Goal: Check status: Check status

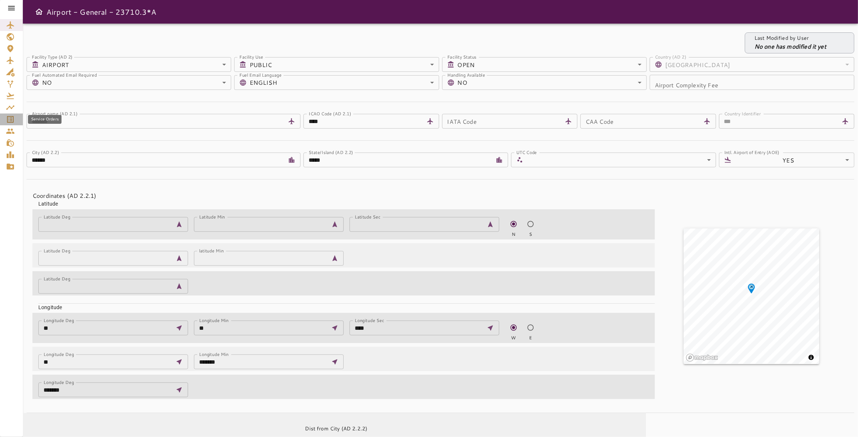
click at [10, 117] on icon "Service Orders" at bounding box center [10, 119] width 9 height 9
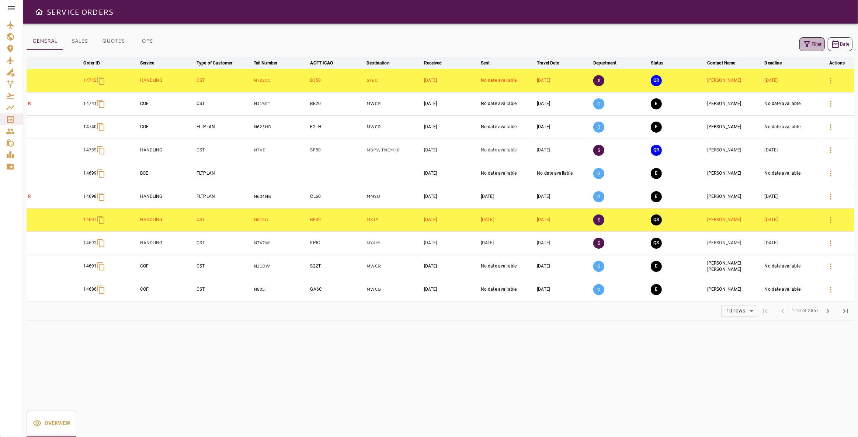
click at [815, 46] on button "Filter" at bounding box center [812, 44] width 25 height 14
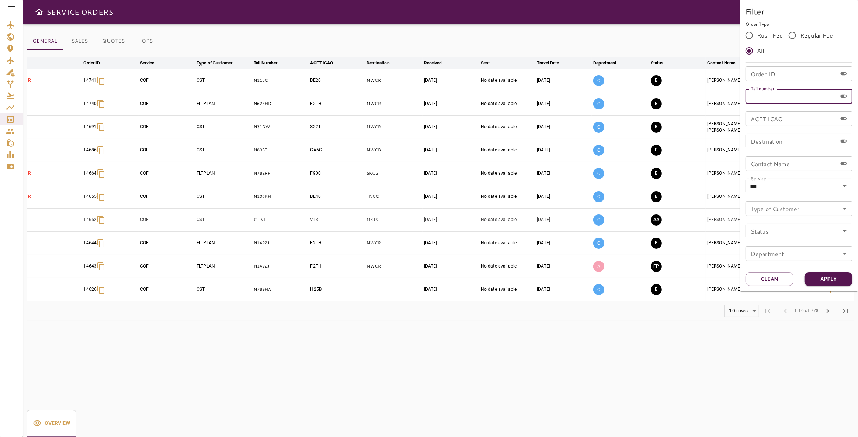
click at [780, 98] on input "Tail number" at bounding box center [791, 96] width 91 height 15
type input "******"
click at [823, 279] on button "Apply" at bounding box center [829, 280] width 48 height 14
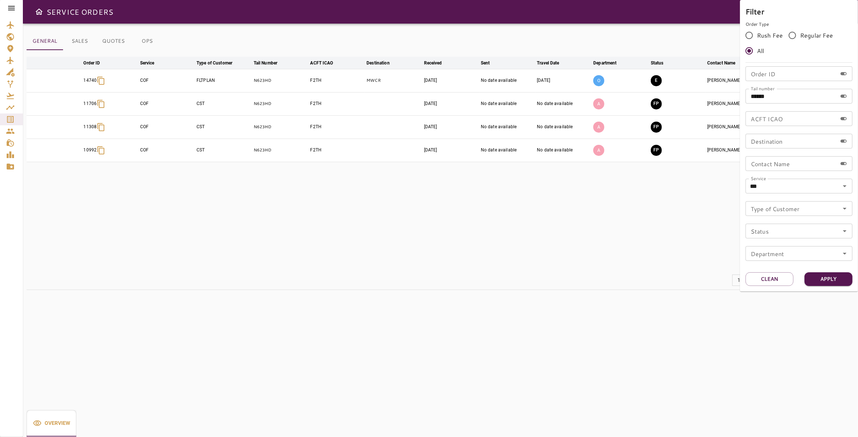
click at [654, 299] on div at bounding box center [429, 218] width 858 height 437
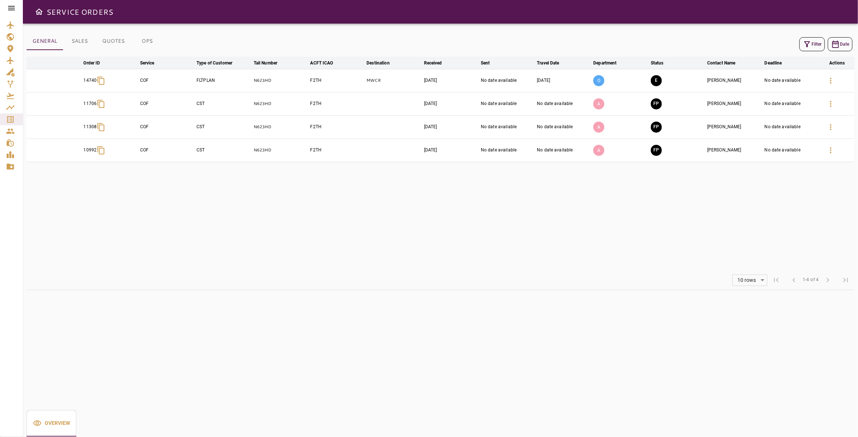
click at [807, 45] on icon "button" at bounding box center [807, 44] width 9 height 9
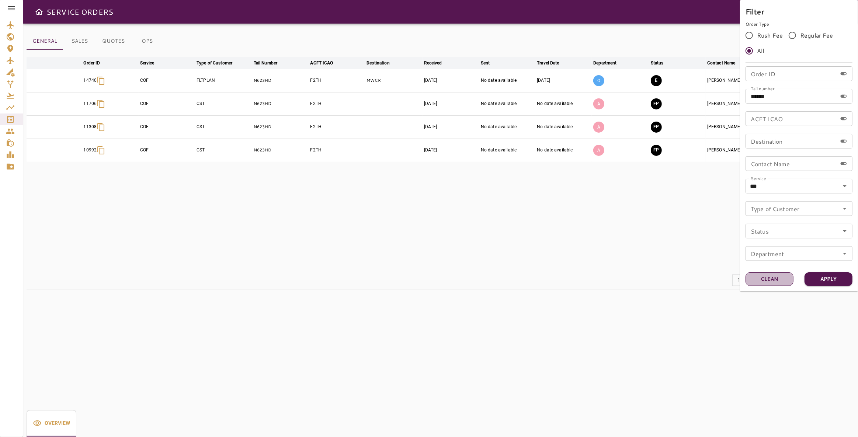
click at [773, 282] on button "Clean" at bounding box center [770, 280] width 48 height 14
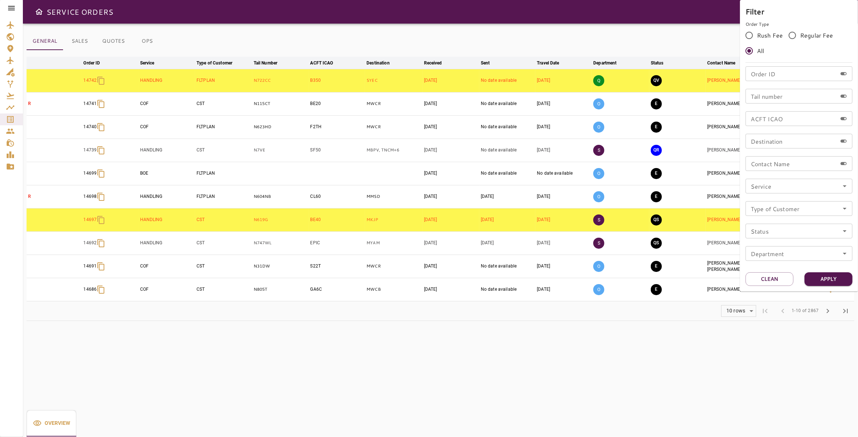
click at [777, 92] on div "Tail number Tail number" at bounding box center [799, 96] width 107 height 15
type input "******"
click at [839, 280] on button "Apply" at bounding box center [829, 280] width 48 height 14
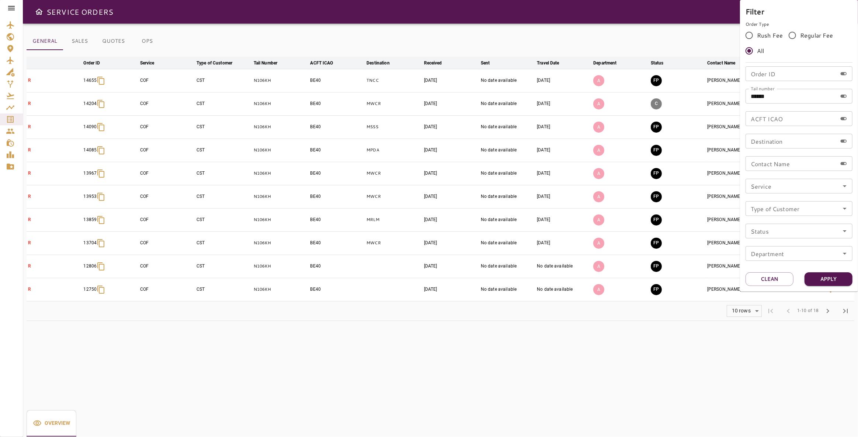
click at [619, 346] on div at bounding box center [429, 218] width 858 height 437
